Goal: Task Accomplishment & Management: Use online tool/utility

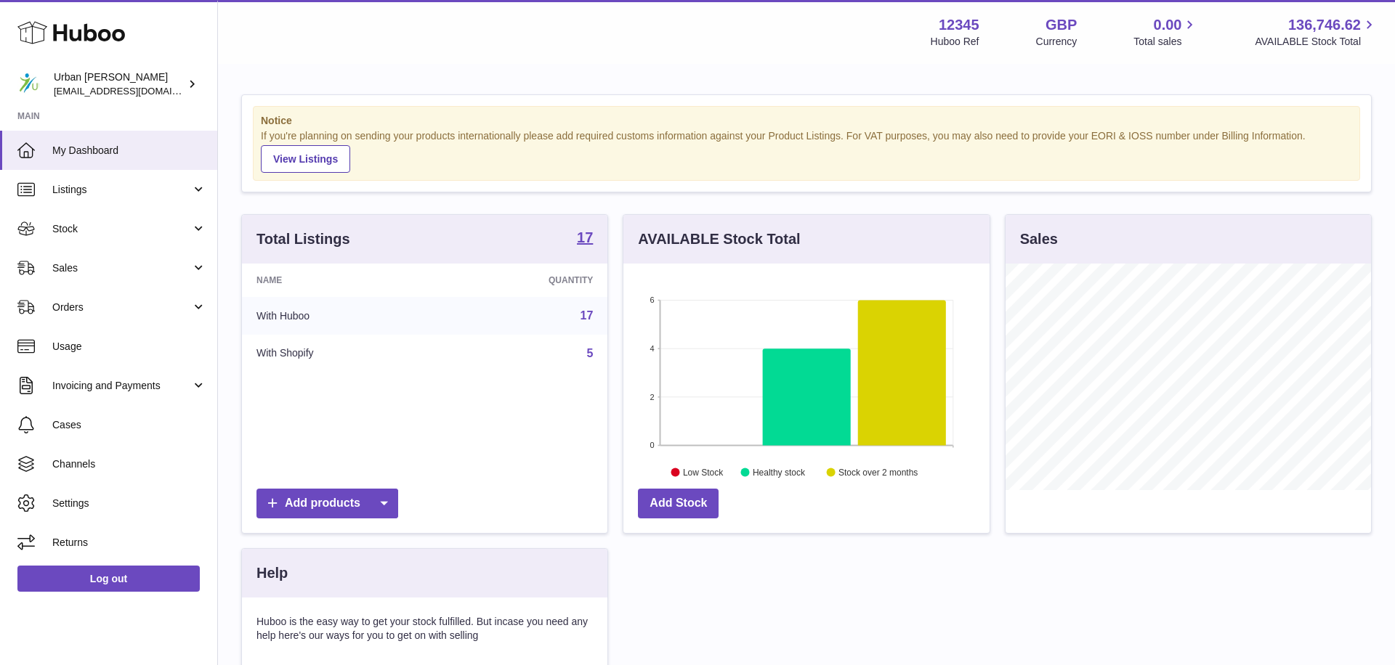
scroll to position [227, 365]
click at [100, 268] on span "Sales" at bounding box center [121, 269] width 139 height 14
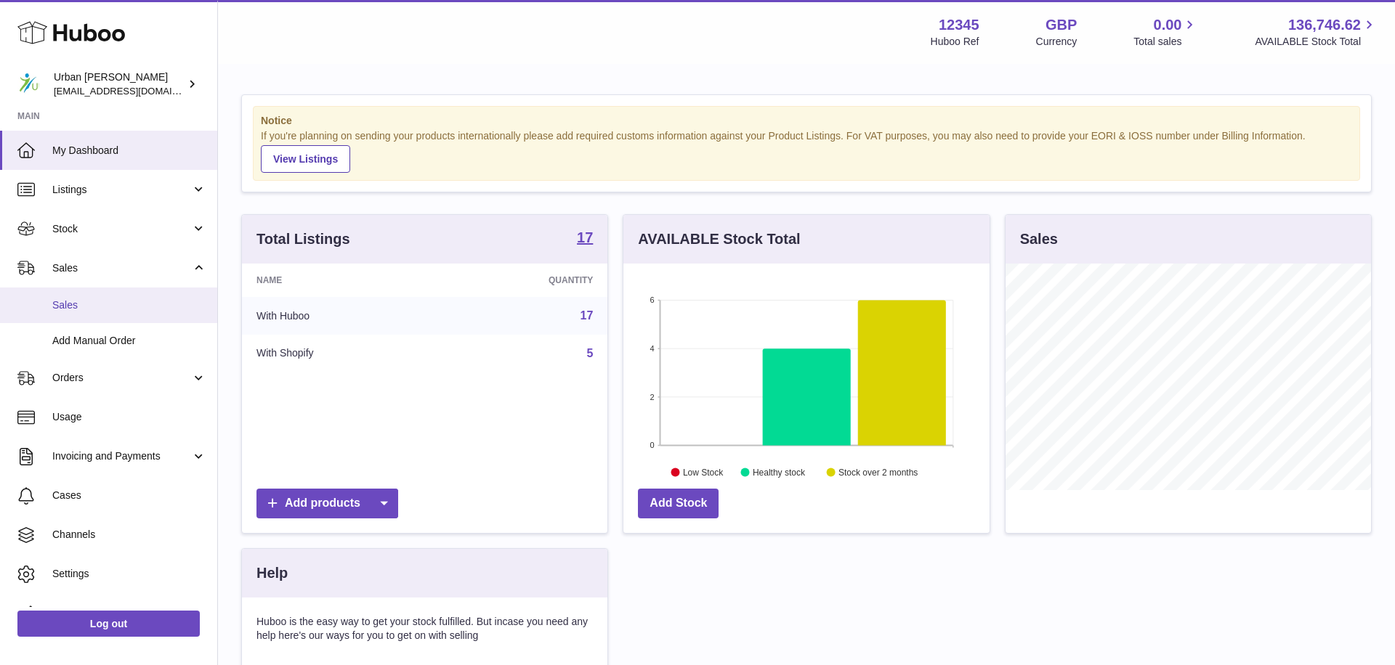
click at [110, 315] on link "Sales" at bounding box center [108, 306] width 217 height 36
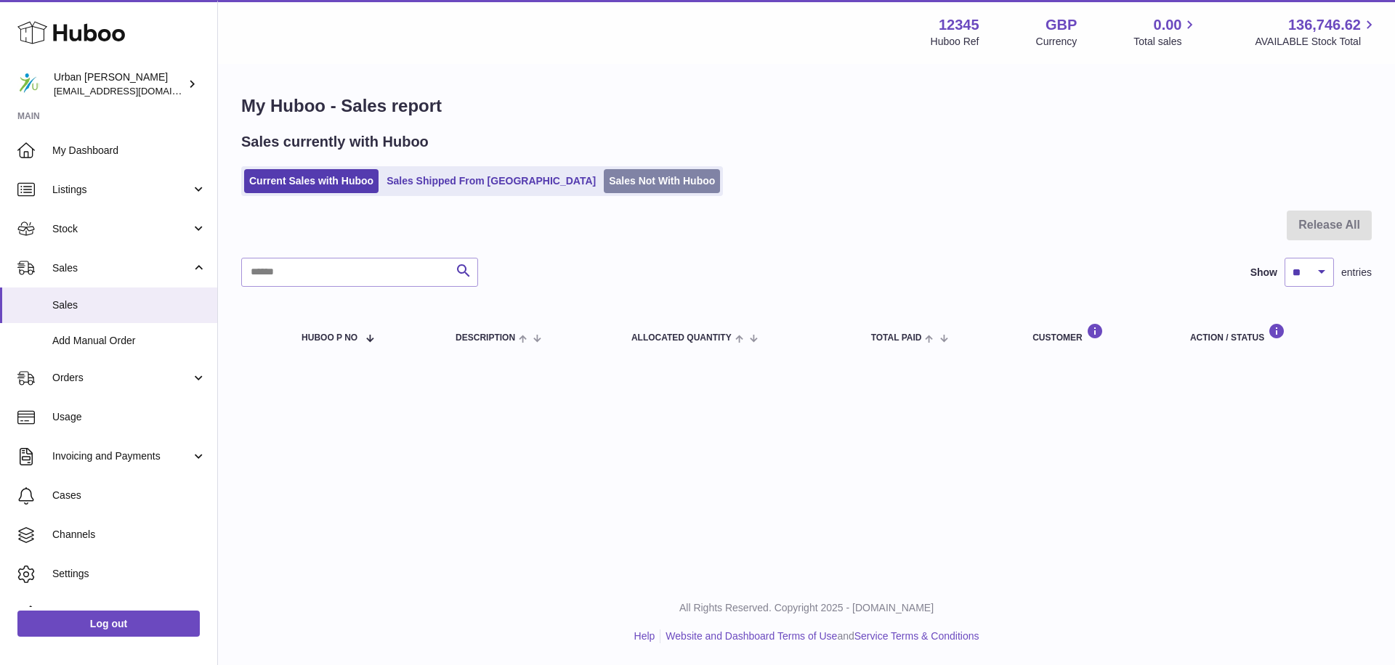
click at [604, 182] on link "Sales Not With Huboo" at bounding box center [662, 181] width 116 height 24
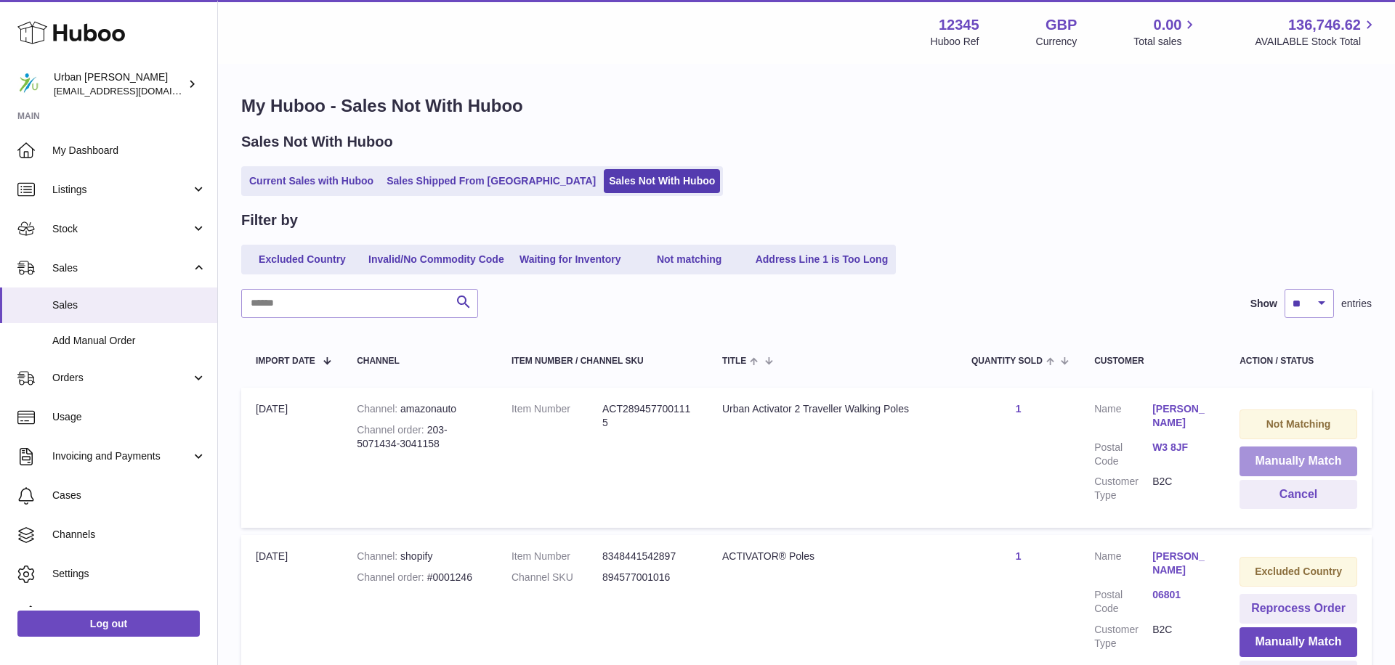
click at [1290, 463] on button "Manually Match" at bounding box center [1298, 462] width 118 height 30
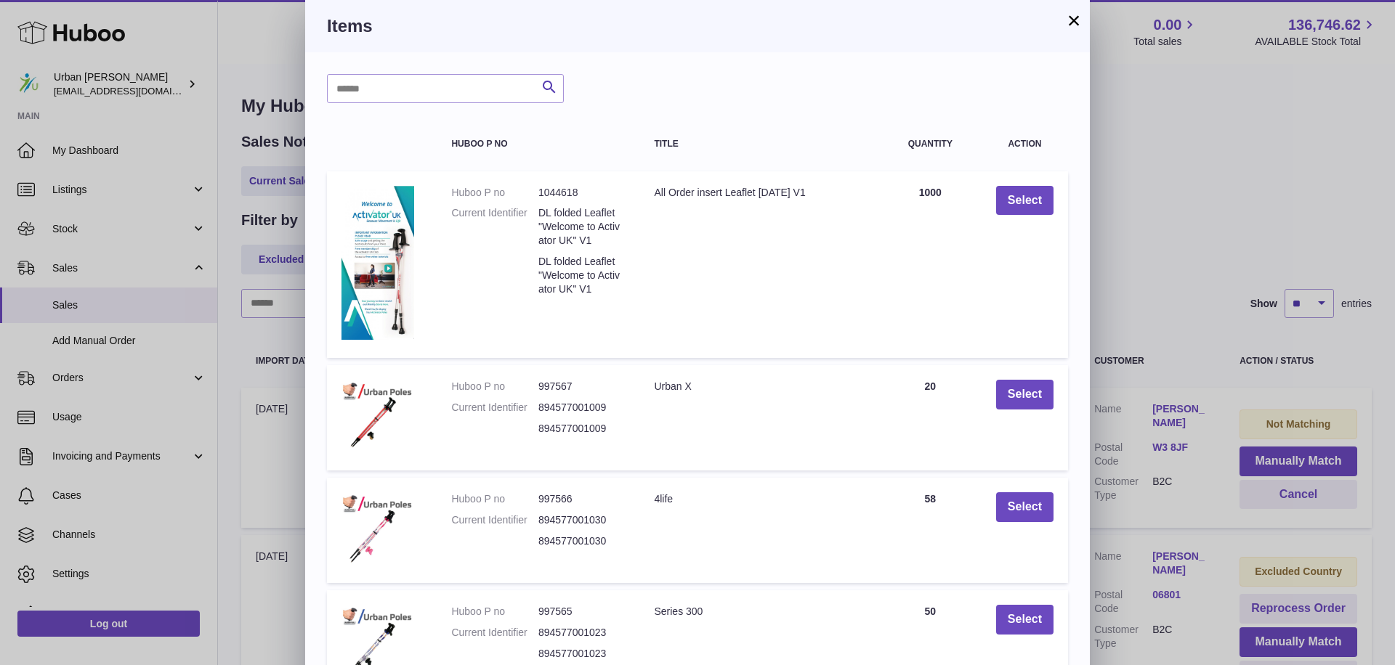
click at [1073, 28] on button "×" at bounding box center [1073, 20] width 17 height 17
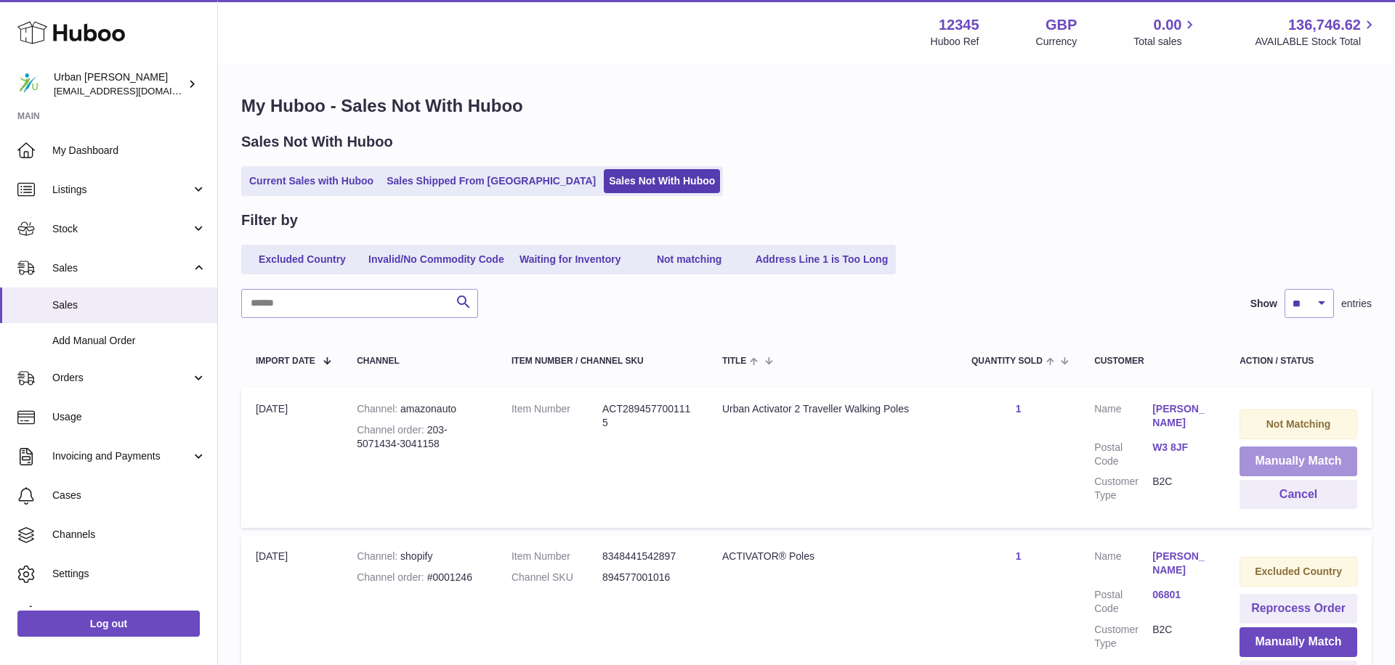
click at [1277, 455] on button "Manually Match" at bounding box center [1298, 462] width 118 height 30
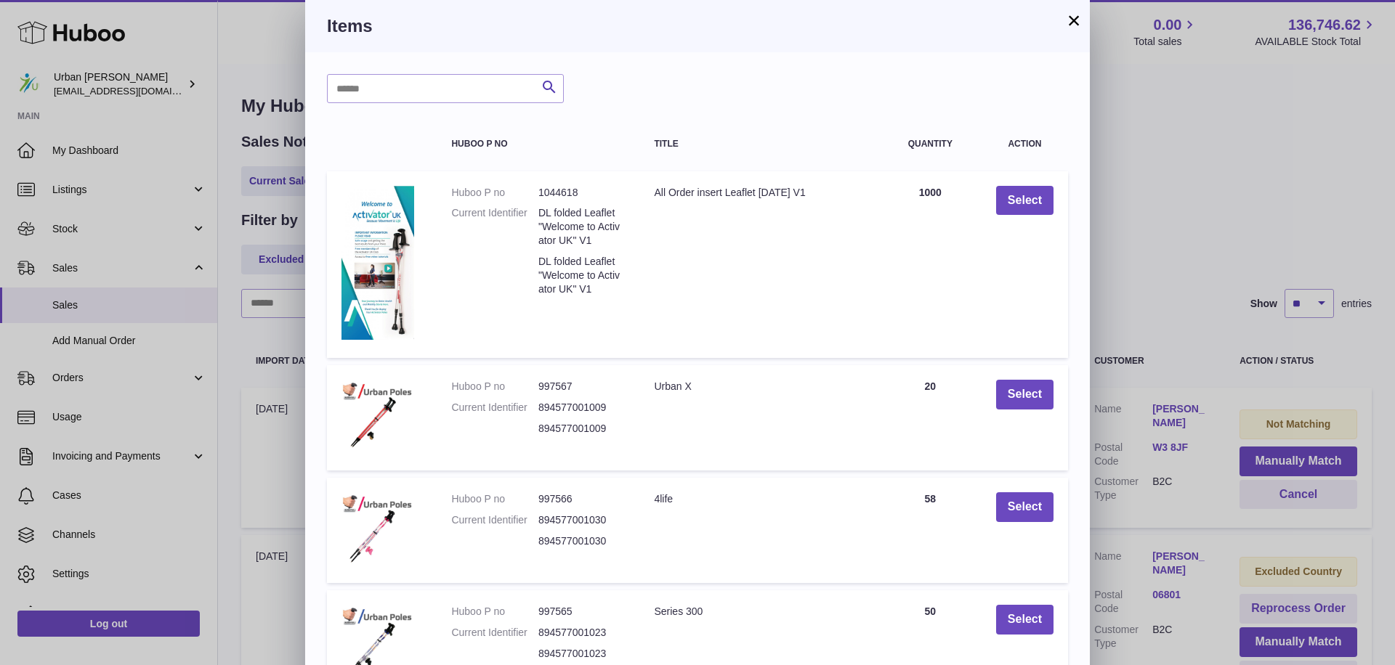
scroll to position [246, 0]
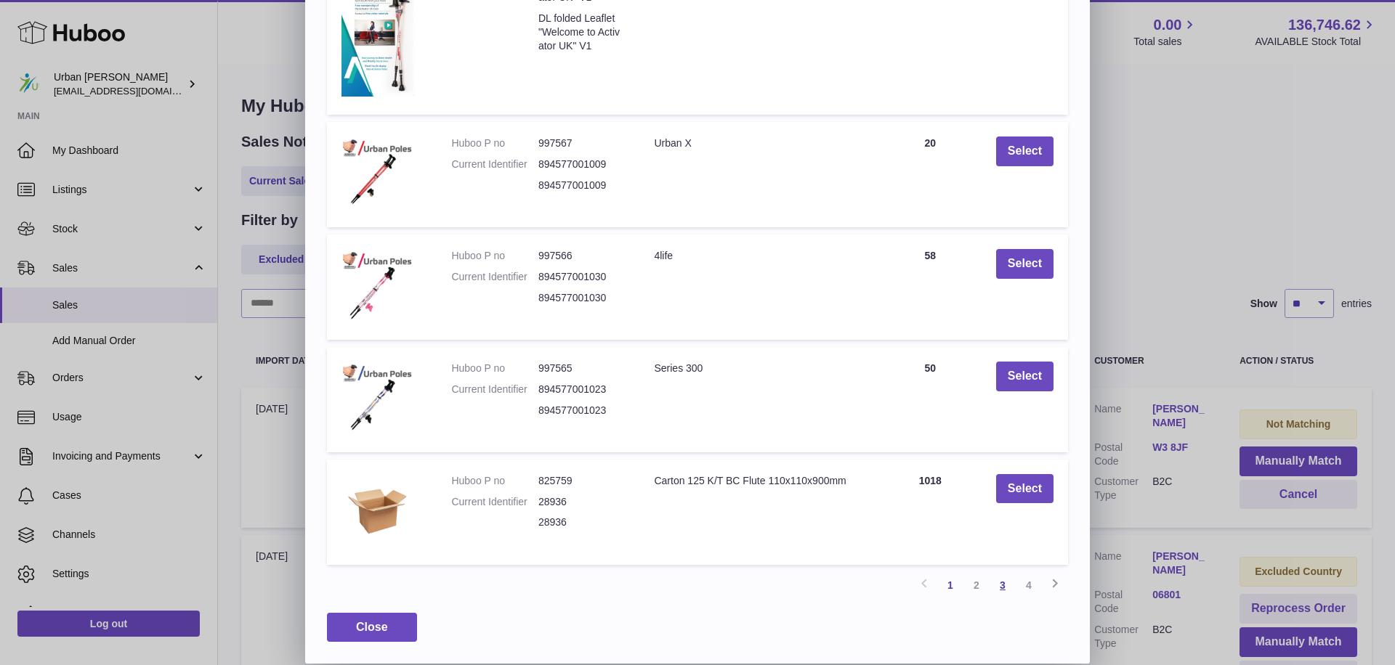
click at [1007, 587] on link "3" at bounding box center [1002, 585] width 26 height 26
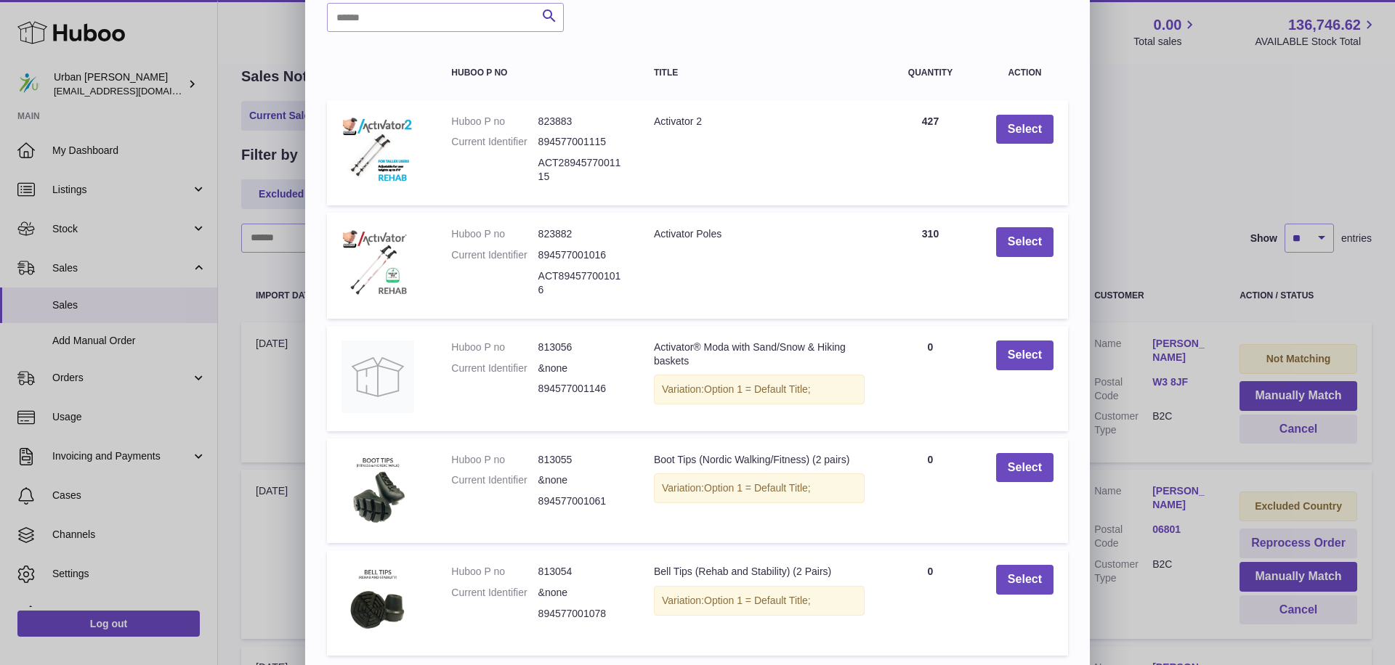
scroll to position [69, 0]
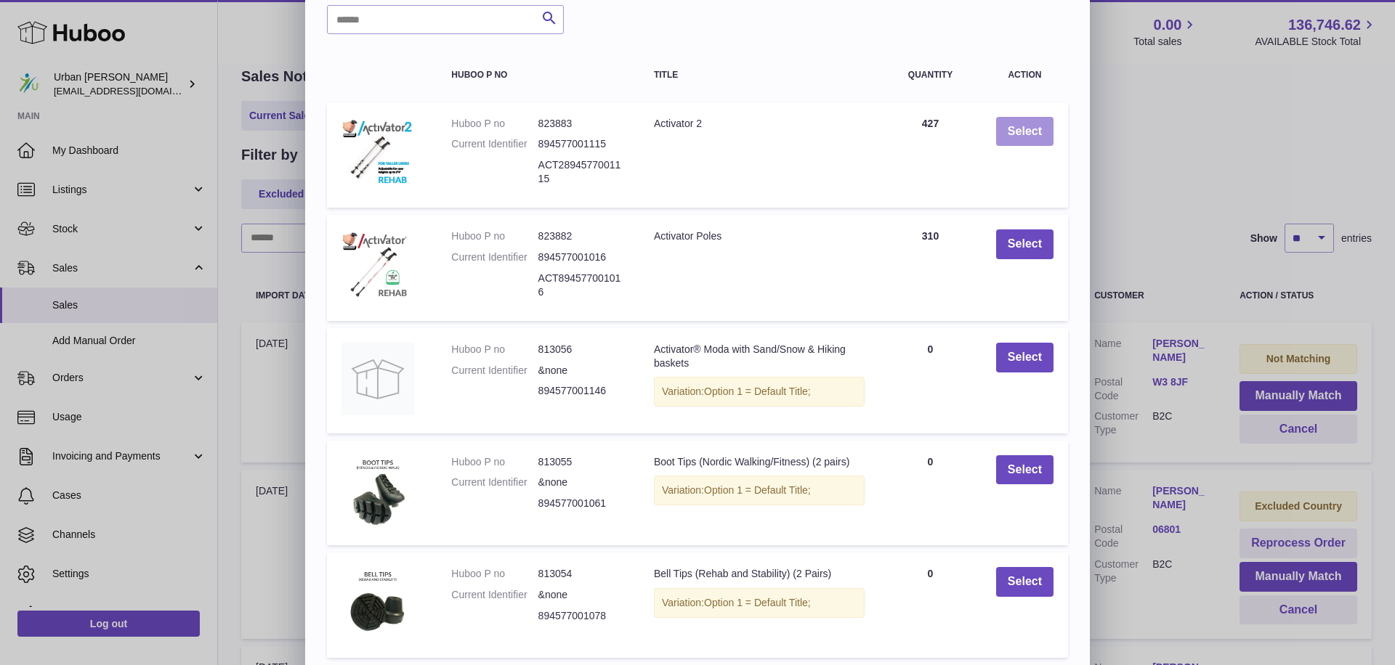
click at [1010, 134] on button "Select" at bounding box center [1024, 132] width 57 height 30
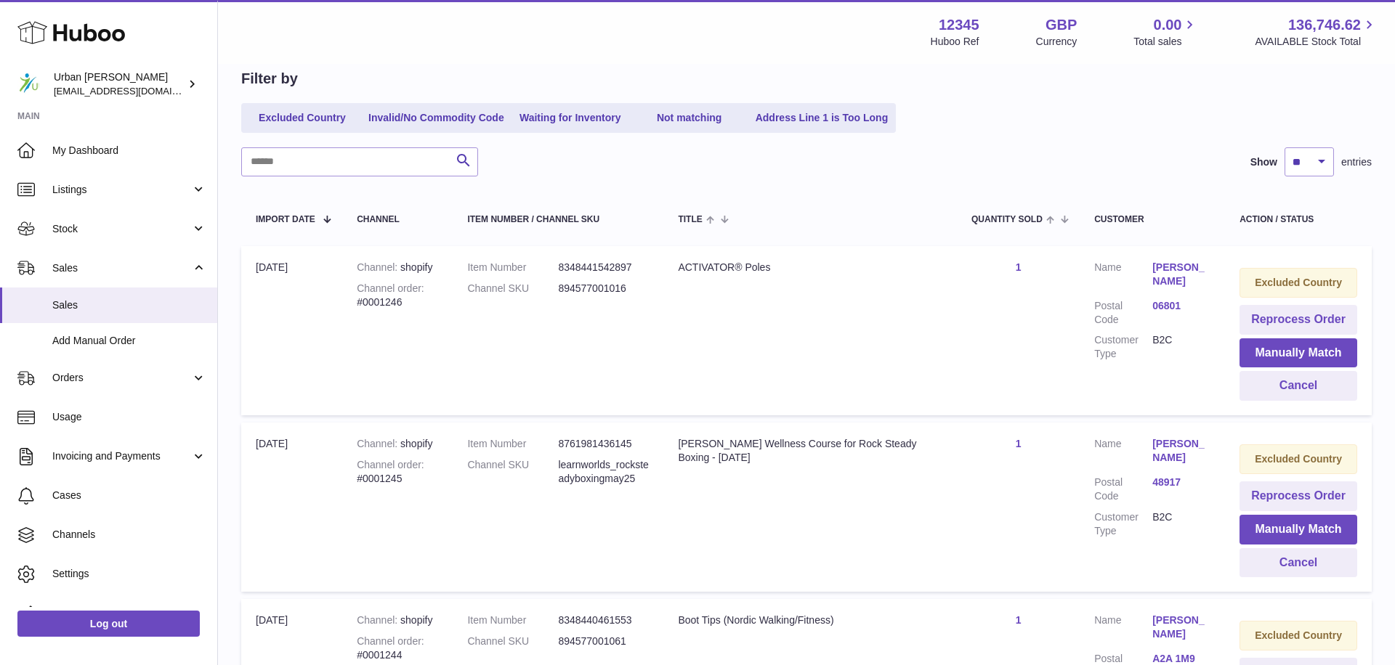
scroll to position [83, 0]
